Goal: Transaction & Acquisition: Purchase product/service

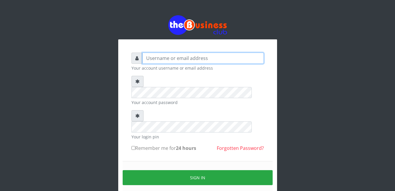
type input "gloworld1"
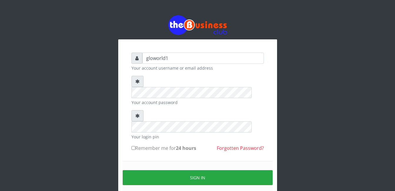
click at [133, 146] on input "Remember me for 24 hours" at bounding box center [133, 148] width 4 height 4
checkbox input "true"
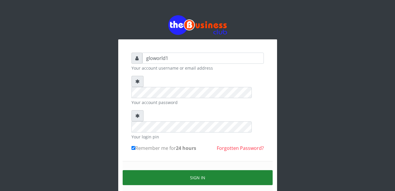
click at [194, 170] on button "Sign in" at bounding box center [198, 177] width 150 height 15
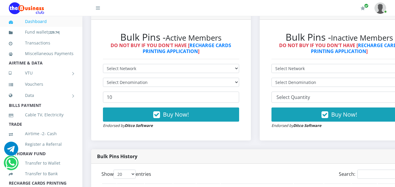
scroll to position [172, 0]
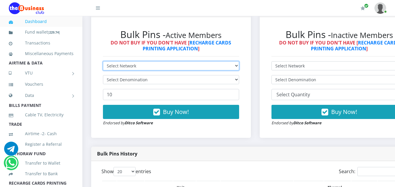
click at [136, 67] on select "Select Network MTN Globacom 9Mobile Airtel" at bounding box center [171, 65] width 136 height 9
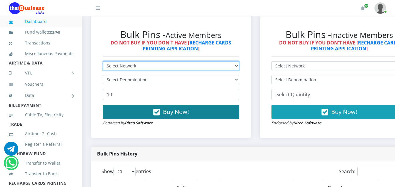
select select "Airtel"
click at [103, 62] on select "Select Network MTN Globacom 9Mobile Airtel" at bounding box center [171, 65] width 136 height 9
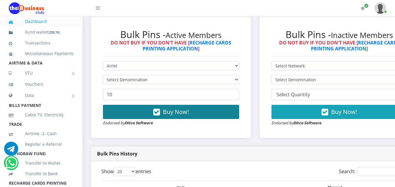
click at [117, 108] on button "Buy Now!" at bounding box center [171, 112] width 136 height 14
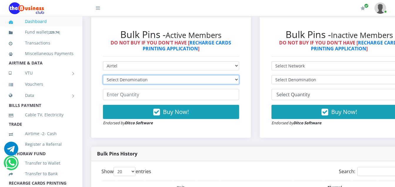
click at [148, 81] on select "Select Denomination Airtel NGN100 - ₦96.36 Airtel NGN200 - ₦192.72 Airtel NGN50…" at bounding box center [171, 79] width 136 height 9
select select "96.36-100"
click at [103, 76] on select "Select Denomination Airtel NGN100 - ₦96.36 Airtel NGN200 - ₦192.72 Airtel NGN50…" at bounding box center [171, 79] width 136 height 9
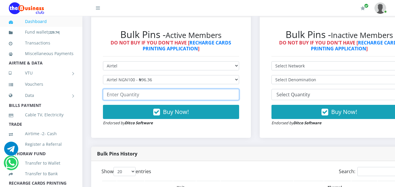
click at [138, 97] on input "number" at bounding box center [171, 94] width 136 height 11
type input "4"
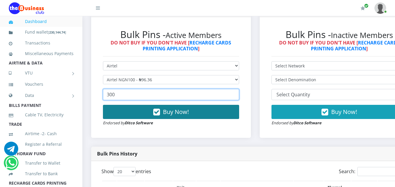
type input "300"
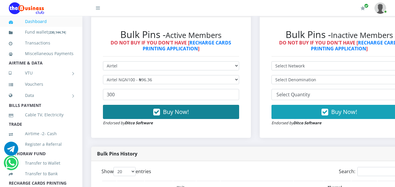
click at [159, 112] on icon "button" at bounding box center [156, 112] width 7 height 6
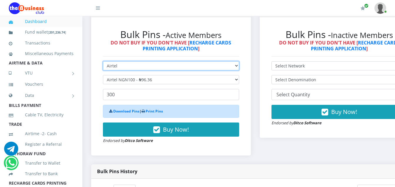
click at [120, 66] on select "Select Network MTN Globacom 9Mobile Airtel" at bounding box center [171, 65] width 136 height 9
select select "MTN"
click at [103, 62] on select "Select Network MTN Globacom 9Mobile Airtel" at bounding box center [171, 65] width 136 height 9
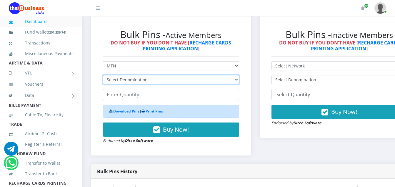
click at [146, 80] on select "Select Denomination MTN NGN100 - ₦96.94 MTN NGN200 - ₦193.88 MTN NGN400 - ₦387.…" at bounding box center [171, 79] width 136 height 9
select select "96.94-100"
click at [103, 76] on select "Select Denomination MTN NGN100 - ₦96.94 MTN NGN200 - ₦193.88 MTN NGN400 - ₦387.…" at bounding box center [171, 79] width 136 height 9
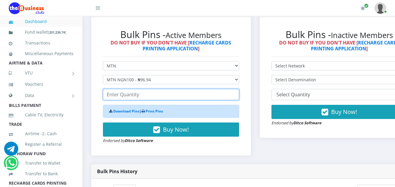
click at [140, 98] on input "number" at bounding box center [171, 94] width 136 height 11
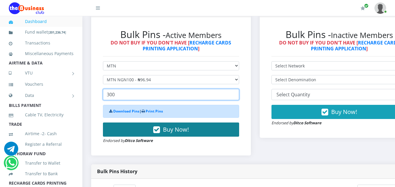
type input "300"
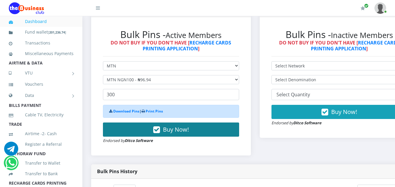
click at [159, 128] on icon "button" at bounding box center [156, 130] width 7 height 6
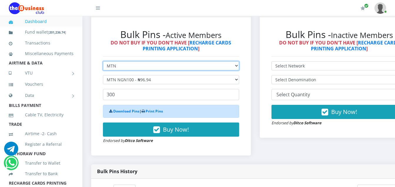
click at [118, 68] on select "Select Network MTN Globacom 9Mobile Airtel" at bounding box center [171, 65] width 136 height 9
select select "Airtel"
click at [103, 62] on select "Select Network MTN Globacom 9Mobile Airtel" at bounding box center [171, 65] width 136 height 9
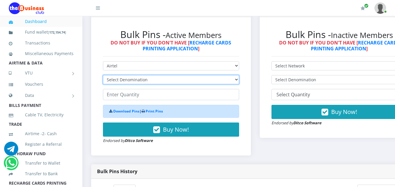
click at [149, 80] on select "Select Denomination Airtel NGN100 - ₦96.36 Airtel NGN200 - ₦192.72 Airtel NGN50…" at bounding box center [171, 79] width 136 height 9
select select "192.72-200"
click at [103, 76] on select "Select Denomination Airtel NGN100 - ₦96.36 Airtel NGN200 - ₦192.72 Airtel NGN50…" at bounding box center [171, 79] width 136 height 9
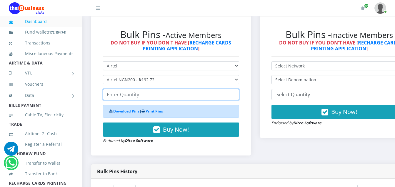
click at [144, 97] on input "number" at bounding box center [171, 94] width 136 height 11
type input "3"
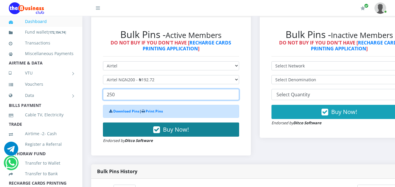
type input "250"
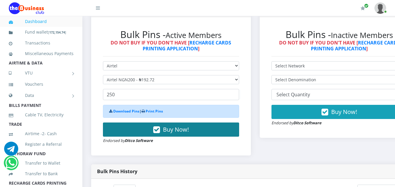
click at [160, 131] on icon "button" at bounding box center [156, 130] width 7 height 6
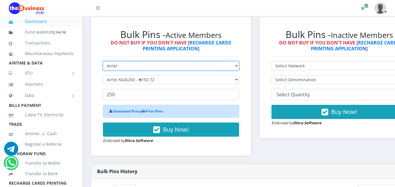
click at [116, 66] on select "Select Network MTN Globacom 9Mobile Airtel" at bounding box center [171, 65] width 136 height 9
select select "MTN"
click at [103, 62] on select "Select Network MTN Globacom 9Mobile Airtel" at bounding box center [171, 65] width 136 height 9
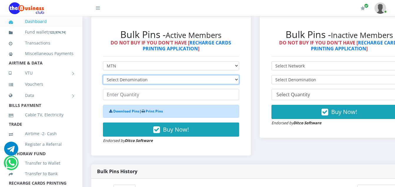
click at [153, 79] on select "Select Denomination MTN NGN100 - ₦96.94 MTN NGN200 - ₦193.88 MTN NGN400 - ₦387.…" at bounding box center [171, 79] width 136 height 9
select select "193.88-200"
click at [103, 76] on select "Select Denomination MTN NGN100 - ₦96.94 MTN NGN200 - ₦193.88 MTN NGN400 - ₦387.…" at bounding box center [171, 79] width 136 height 9
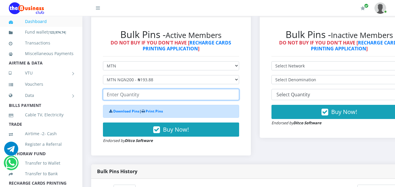
click at [140, 96] on input "number" at bounding box center [171, 94] width 136 height 11
click at [139, 95] on input "number" at bounding box center [171, 94] width 136 height 11
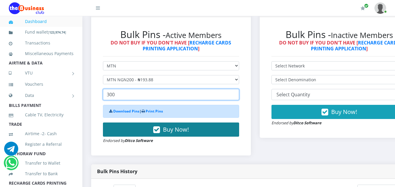
type input "300"
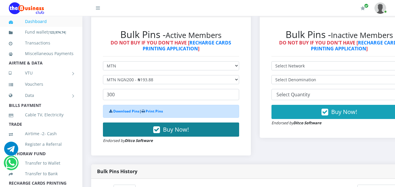
click at [160, 130] on icon "button" at bounding box center [156, 130] width 7 height 6
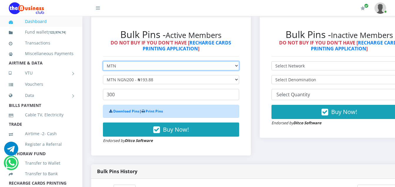
click at [119, 66] on select "Select Network MTN Globacom 9Mobile Airtel" at bounding box center [171, 65] width 136 height 9
select select "Glo"
click at [103, 62] on select "Select Network MTN Globacom 9Mobile Airtel" at bounding box center [171, 65] width 136 height 9
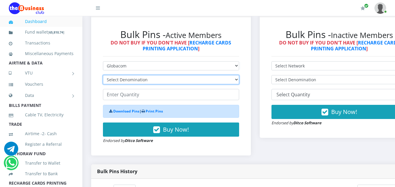
click at [149, 79] on select "Select Denomination Glo NGN100 - ₦96.45 Glo NGN200 - ₦192.90 Glo NGN500 - ₦482.…" at bounding box center [171, 79] width 136 height 9
select select "96.45-100"
click at [103, 76] on select "Select Denomination Glo NGN100 - ₦96.45 Glo NGN200 - ₦192.90 Glo NGN500 - ₦482.…" at bounding box center [171, 79] width 136 height 9
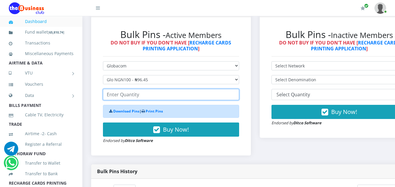
click at [144, 96] on input "number" at bounding box center [171, 94] width 136 height 11
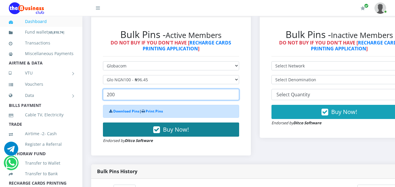
type input "200"
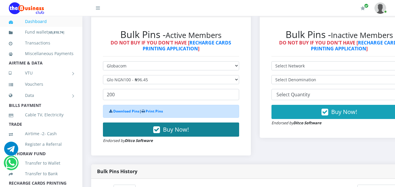
click at [159, 129] on icon "button" at bounding box center [156, 130] width 7 height 6
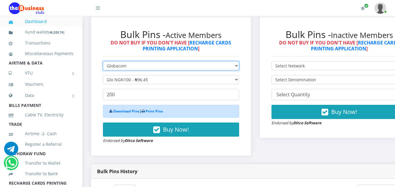
click at [127, 66] on select "Select Network MTN Globacom 9Mobile Airtel" at bounding box center [171, 65] width 136 height 9
click at [103, 62] on select "Select Network MTN Globacom 9Mobile Airtel" at bounding box center [171, 65] width 136 height 9
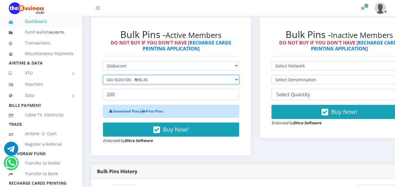
click at [149, 78] on select "Select Denomination Glo NGN100 - ₦96.45 Glo NGN200 - ₦192.90 Glo NGN500 - ₦482.…" at bounding box center [171, 79] width 136 height 9
select select "192.9-200"
click at [103, 76] on select "Select Denomination Glo NGN100 - ₦96.45 Glo NGN200 - ₦192.90 Glo NGN500 - ₦482.…" at bounding box center [171, 79] width 136 height 9
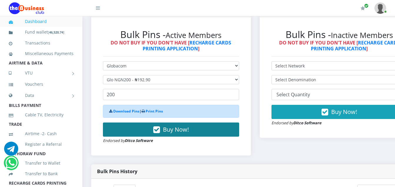
click at [160, 129] on icon "button" at bounding box center [156, 130] width 7 height 6
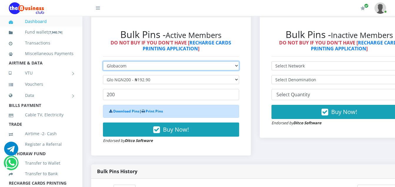
click at [128, 66] on select "Select Network MTN Globacom 9Mobile Airtel" at bounding box center [171, 65] width 136 height 9
select select "MTN"
click at [103, 62] on select "Select Network MTN Globacom 9Mobile Airtel" at bounding box center [171, 65] width 136 height 9
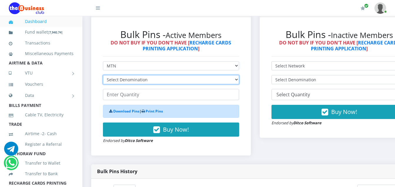
click at [148, 81] on select "Select Denomination MTN NGN100 - ₦96.94 MTN NGN200 - ₦193.88 MTN NGN400 - ₦387.…" at bounding box center [171, 79] width 136 height 9
select select "484.7-500"
click at [103, 76] on select "Select Denomination MTN NGN100 - ₦96.94 MTN NGN200 - ₦193.88 MTN NGN400 - ₦387.…" at bounding box center [171, 79] width 136 height 9
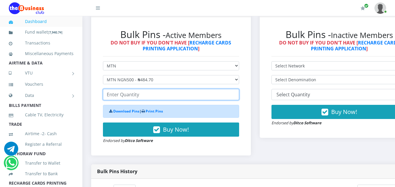
click at [142, 97] on input "number" at bounding box center [171, 94] width 136 height 11
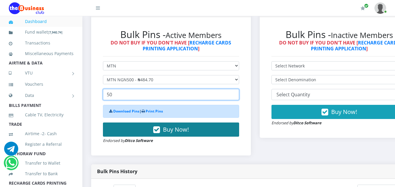
type input "50"
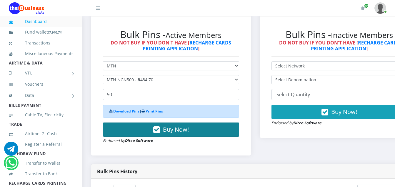
click at [160, 130] on icon "button" at bounding box center [156, 130] width 7 height 6
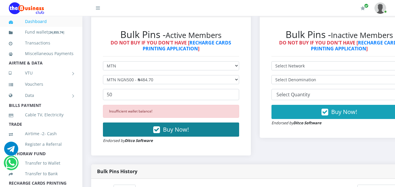
click at [160, 131] on icon "button" at bounding box center [156, 130] width 7 height 6
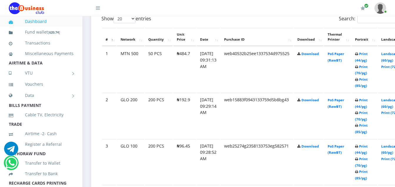
scroll to position [329, 0]
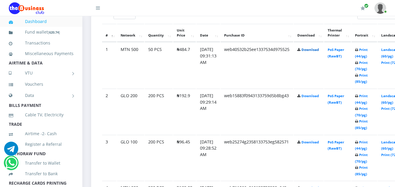
click at [317, 50] on link "Download" at bounding box center [309, 49] width 17 height 4
click at [319, 98] on link "Download" at bounding box center [309, 95] width 17 height 4
click at [317, 144] on link "Download" at bounding box center [309, 142] width 17 height 4
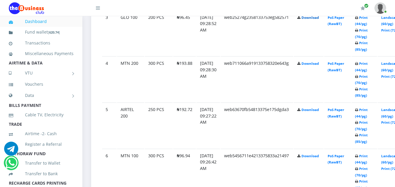
scroll to position [458, 0]
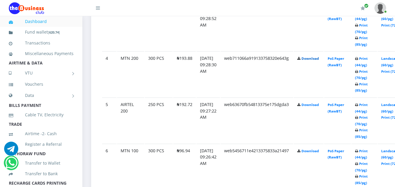
click at [314, 58] on link "Download" at bounding box center [309, 58] width 17 height 4
click at [319, 105] on link "Download" at bounding box center [309, 104] width 17 height 4
click at [319, 152] on link "Download" at bounding box center [309, 150] width 17 height 4
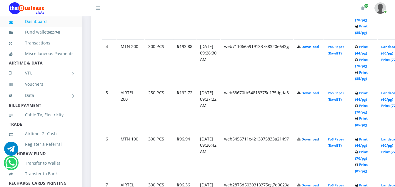
scroll to position [517, 0]
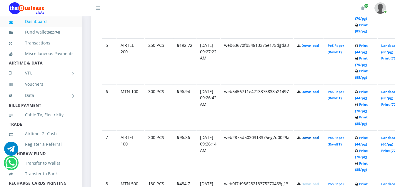
click at [317, 139] on link "Download" at bounding box center [309, 137] width 17 height 4
